Goal: Task Accomplishment & Management: Use online tool/utility

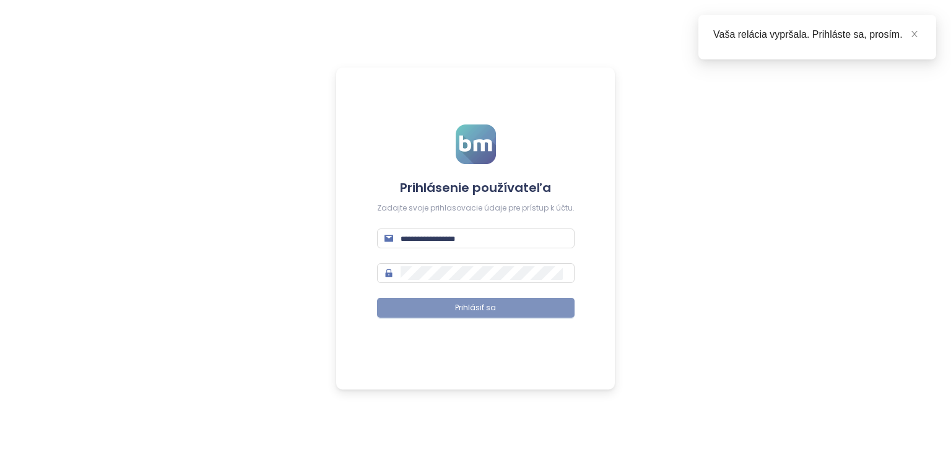
type input "**********"
click at [520, 310] on button "Prihlásiť sa" at bounding box center [475, 308] width 197 height 20
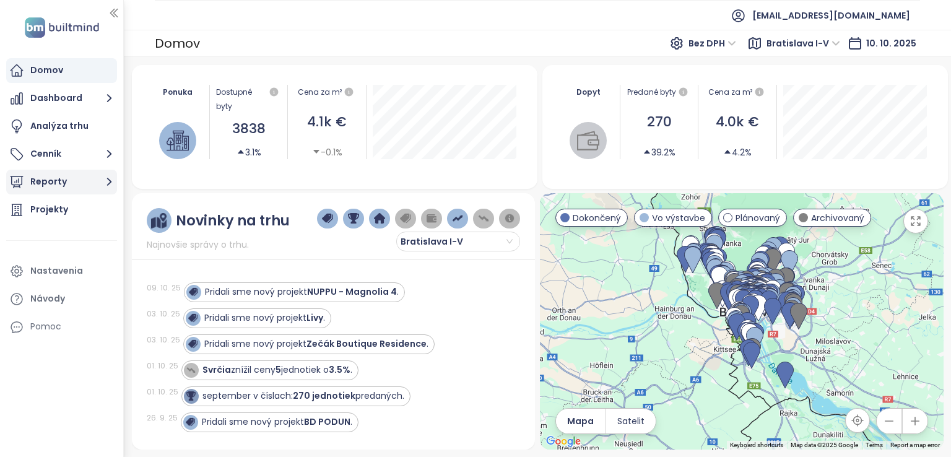
click at [105, 181] on icon "button" at bounding box center [108, 181] width 15 height 15
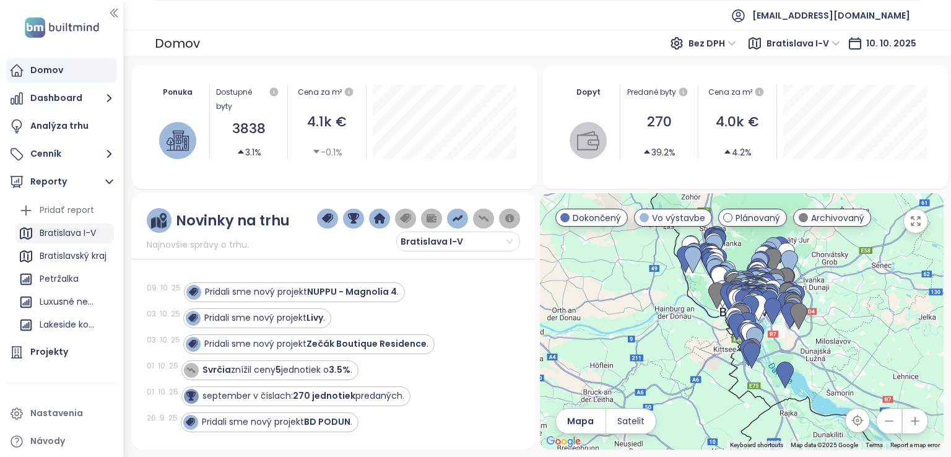
click at [85, 228] on div "Bratislava I-V" at bounding box center [68, 232] width 56 height 15
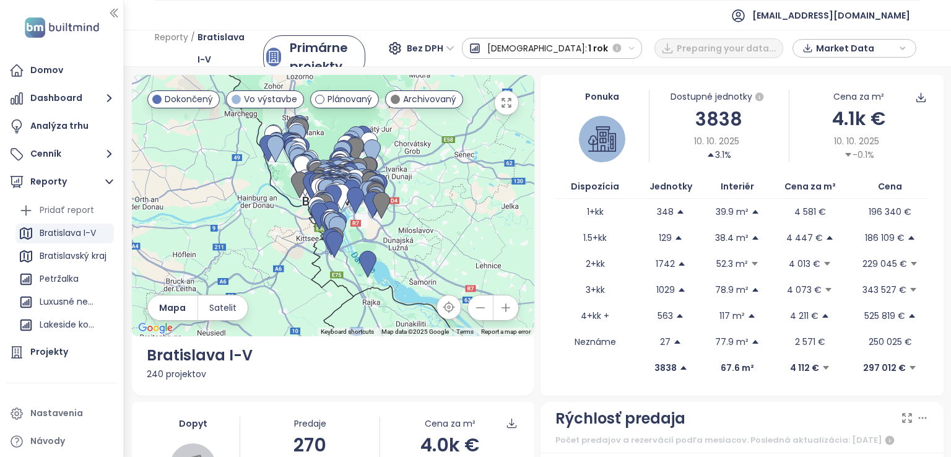
drag, startPoint x: 451, startPoint y: 208, endPoint x: 170, endPoint y: 270, distance: 287.2
click at [170, 270] on div at bounding box center [333, 205] width 403 height 261
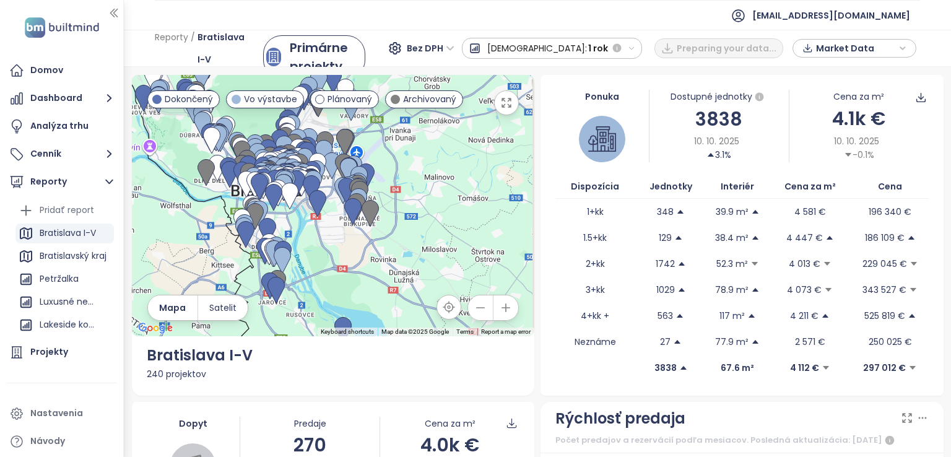
drag, startPoint x: 317, startPoint y: 233, endPoint x: 348, endPoint y: 217, distance: 34.9
click at [348, 217] on div at bounding box center [333, 205] width 403 height 261
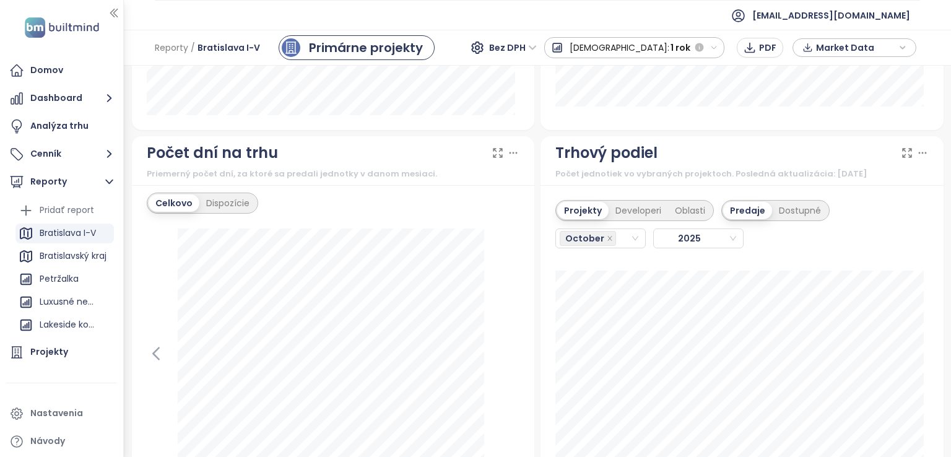
scroll to position [1485, 0]
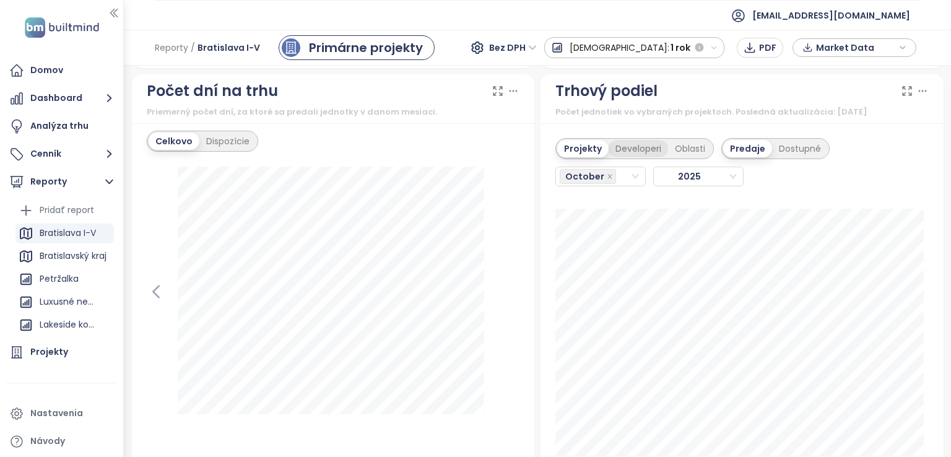
click at [636, 145] on div "Developeri" at bounding box center [637, 148] width 59 height 17
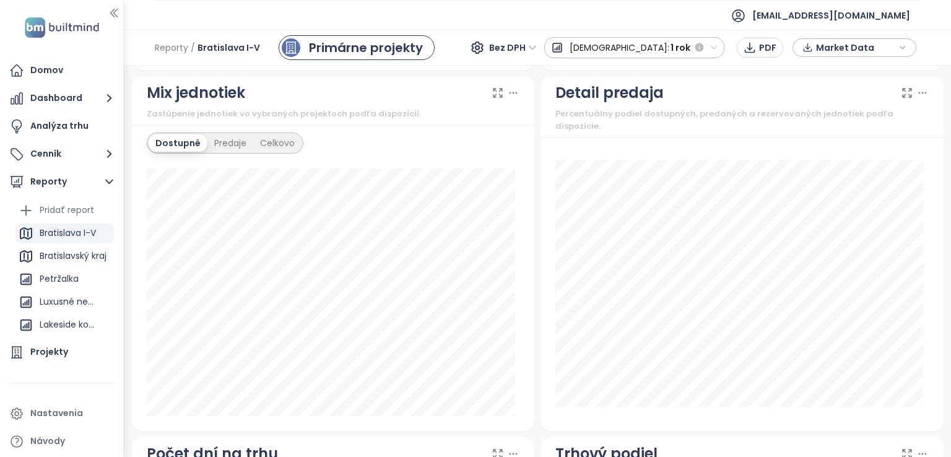
scroll to position [1494, 0]
